Goal: Check status: Check status

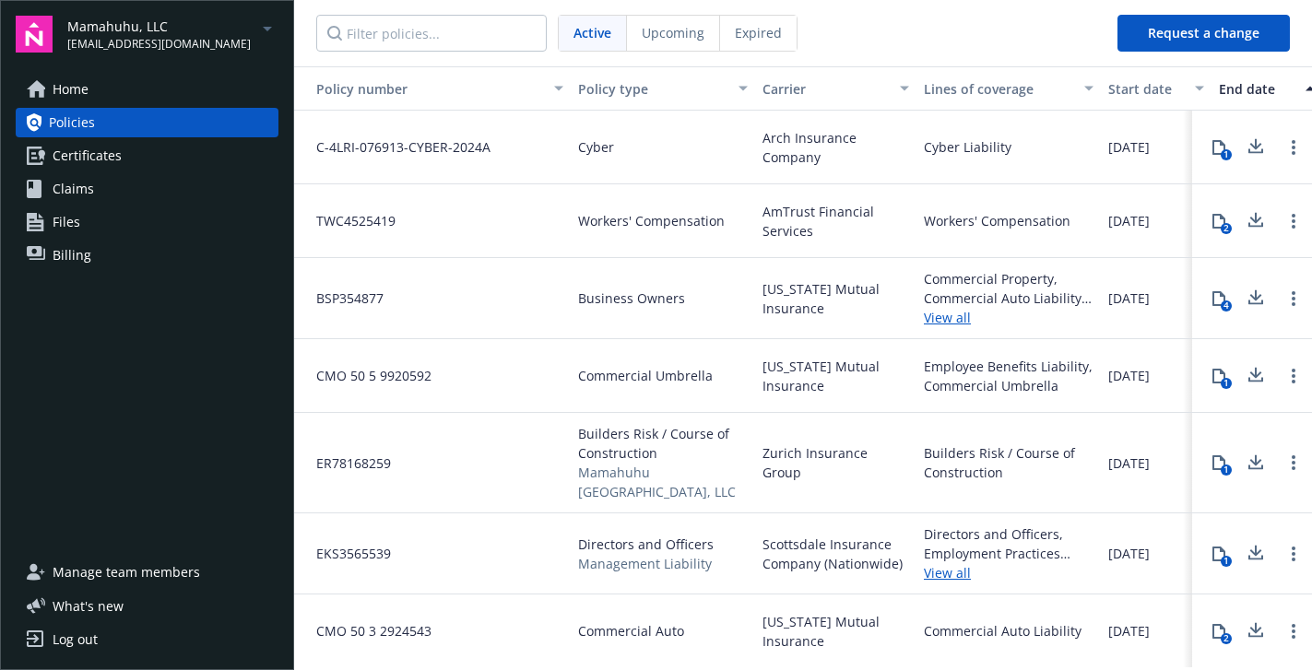
scroll to position [0, 503]
